Goal: Task Accomplishment & Management: Use online tool/utility

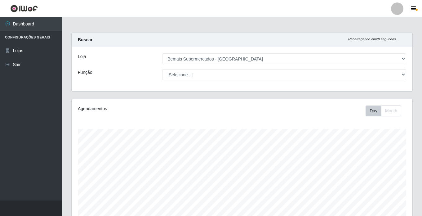
select select "250"
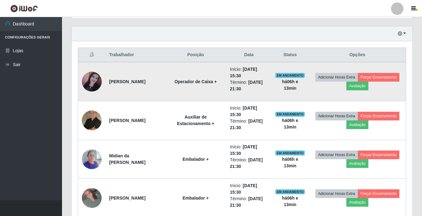
scroll to position [210, 0]
click at [358, 82] on button "Forçar Encerramento" at bounding box center [379, 77] width 42 height 9
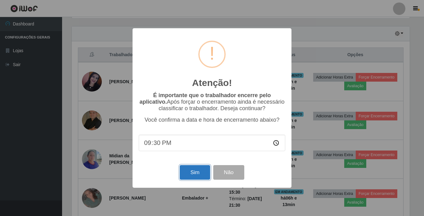
click at [189, 178] on button "Sim" at bounding box center [195, 172] width 30 height 15
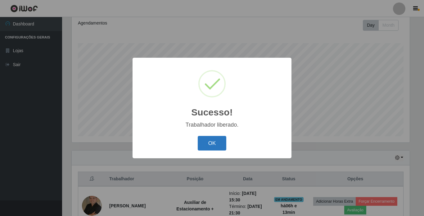
click at [217, 137] on button "OK" at bounding box center [212, 143] width 29 height 15
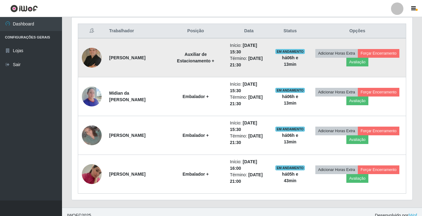
scroll to position [241, 0]
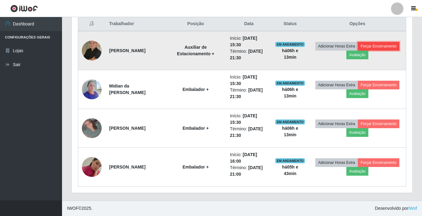
click at [358, 51] on button "Forçar Encerramento" at bounding box center [379, 46] width 42 height 9
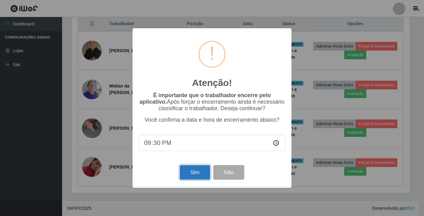
click at [196, 172] on button "Sim" at bounding box center [195, 172] width 30 height 15
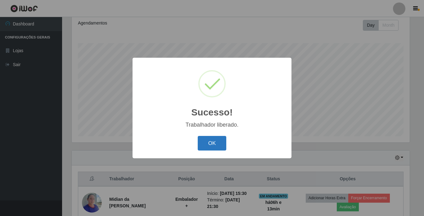
click at [216, 143] on button "OK" at bounding box center [212, 143] width 29 height 15
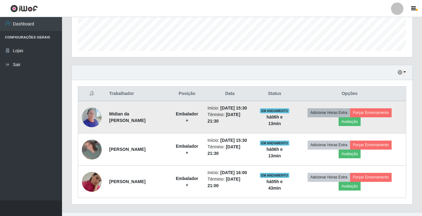
scroll to position [179, 0]
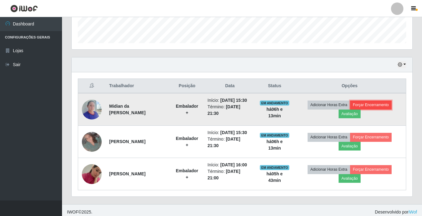
click at [386, 107] on button "Forçar Encerramento" at bounding box center [371, 105] width 42 height 9
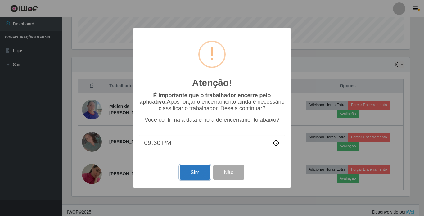
click at [190, 177] on button "Sim" at bounding box center [195, 172] width 30 height 15
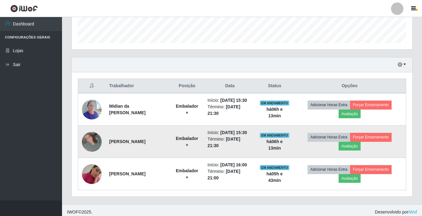
scroll to position [0, 0]
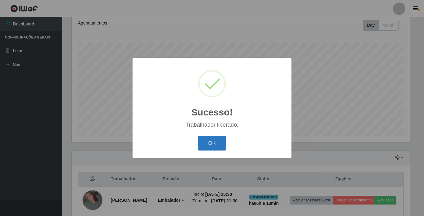
click at [220, 144] on button "OK" at bounding box center [212, 143] width 29 height 15
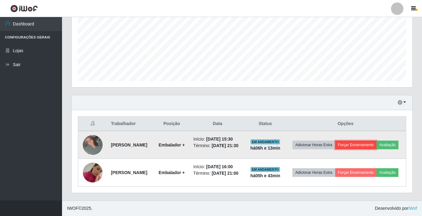
click at [377, 141] on button "Forçar Encerramento" at bounding box center [356, 145] width 42 height 9
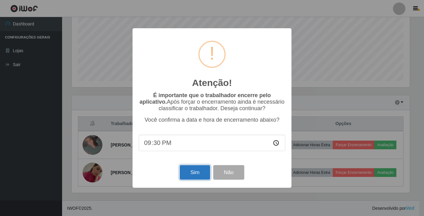
click at [198, 177] on button "Sim" at bounding box center [195, 172] width 30 height 15
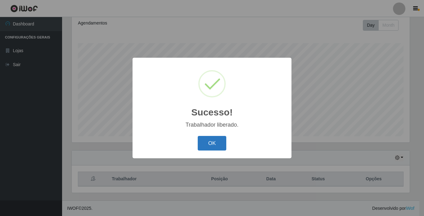
click at [211, 144] on button "OK" at bounding box center [212, 143] width 29 height 15
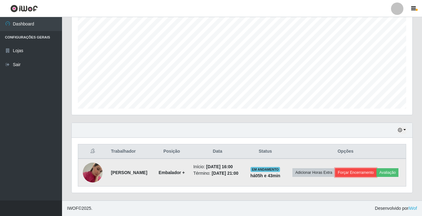
click at [377, 168] on button "Forçar Encerramento" at bounding box center [356, 172] width 42 height 9
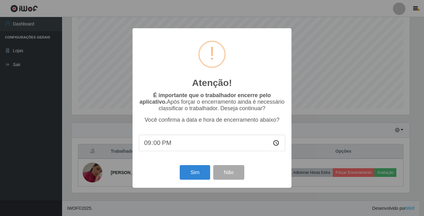
click at [321, 87] on div "Atenção! × É importante que o trabalhador encerre pelo aplicativo. Após forçar …" at bounding box center [212, 108] width 424 height 216
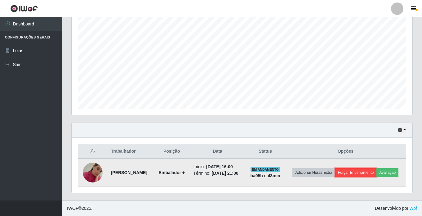
click at [377, 168] on button "Forçar Encerramento" at bounding box center [356, 172] width 42 height 9
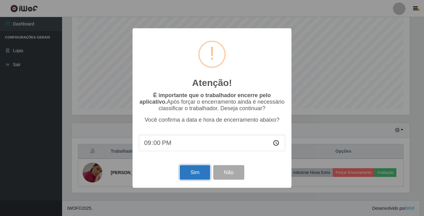
click at [191, 174] on button "Sim" at bounding box center [195, 172] width 30 height 15
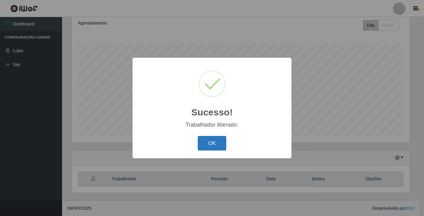
click at [215, 143] on button "OK" at bounding box center [212, 143] width 29 height 15
